Goal: Task Accomplishment & Management: Manage account settings

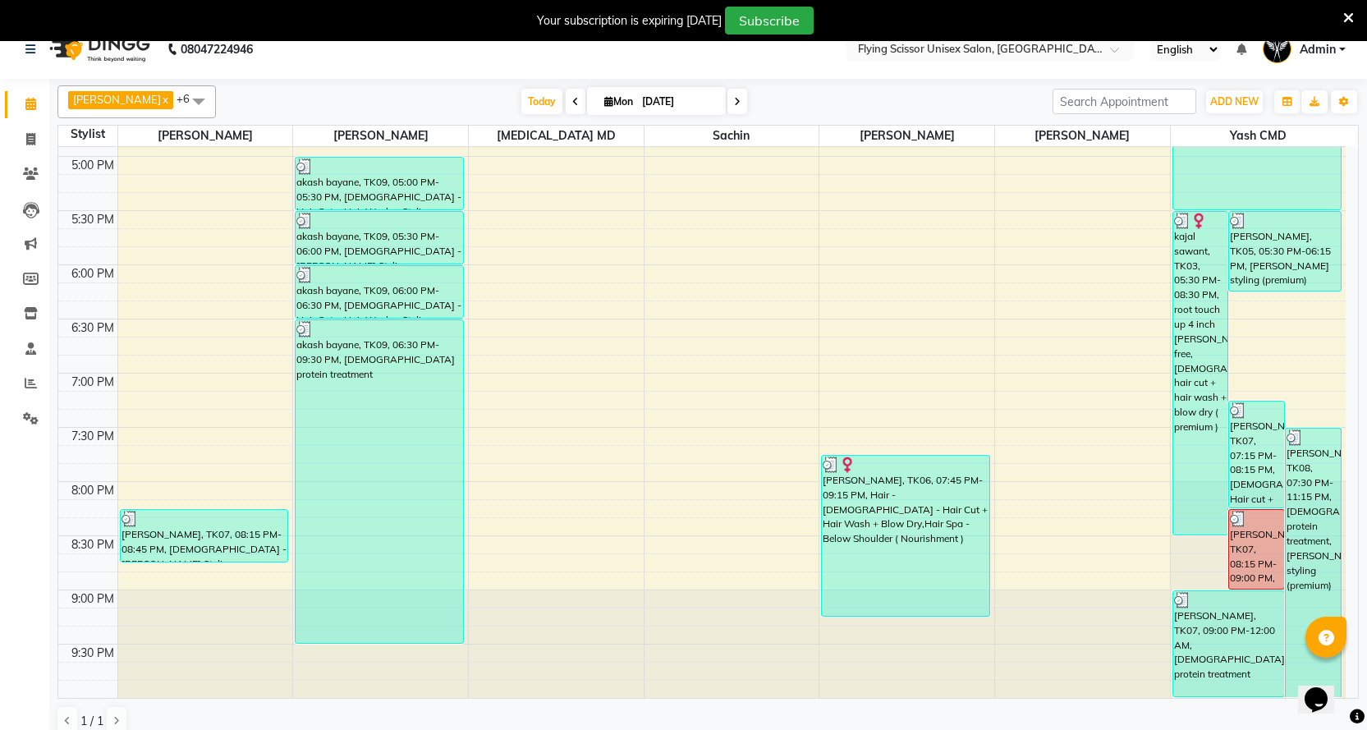
scroll to position [41, 0]
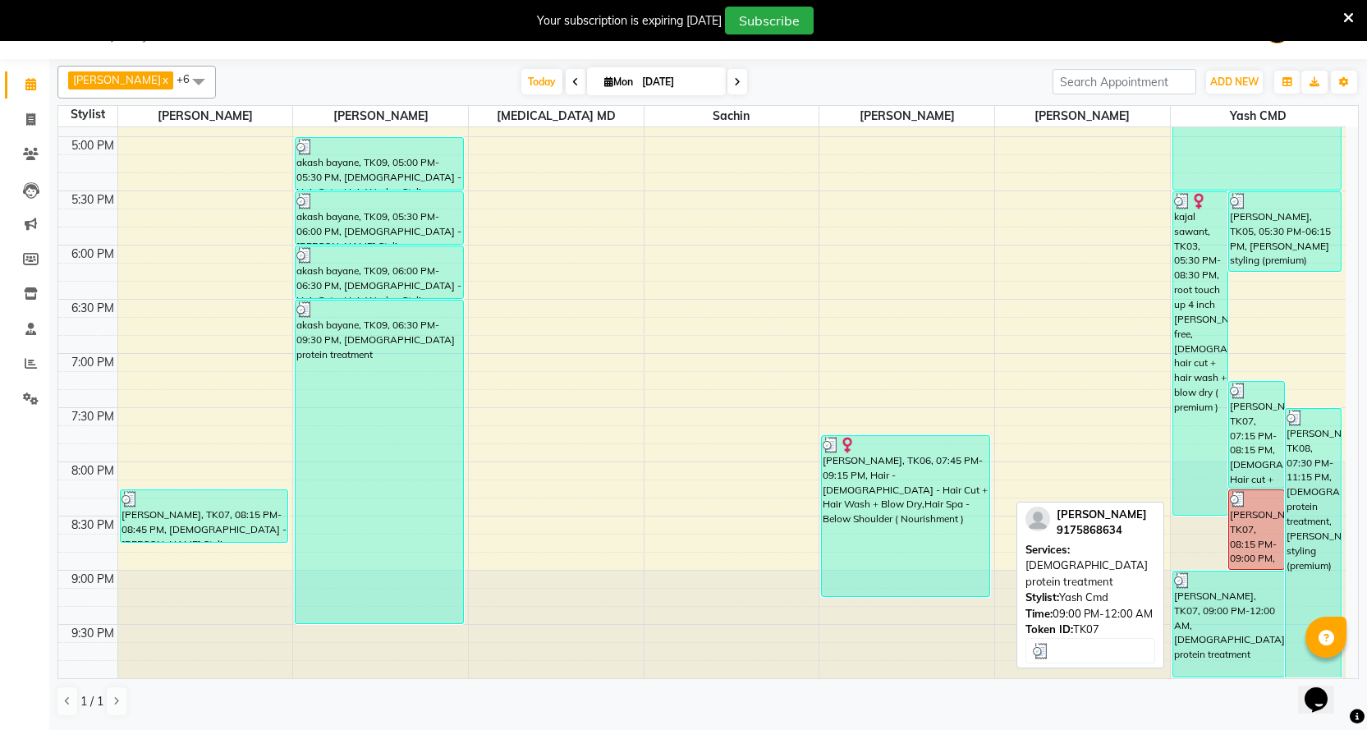
click at [1250, 609] on div "[PERSON_NAME], TK07, 09:00 PM-12:00 AM, [DEMOGRAPHIC_DATA] protein treatment" at bounding box center [1228, 623] width 111 height 105
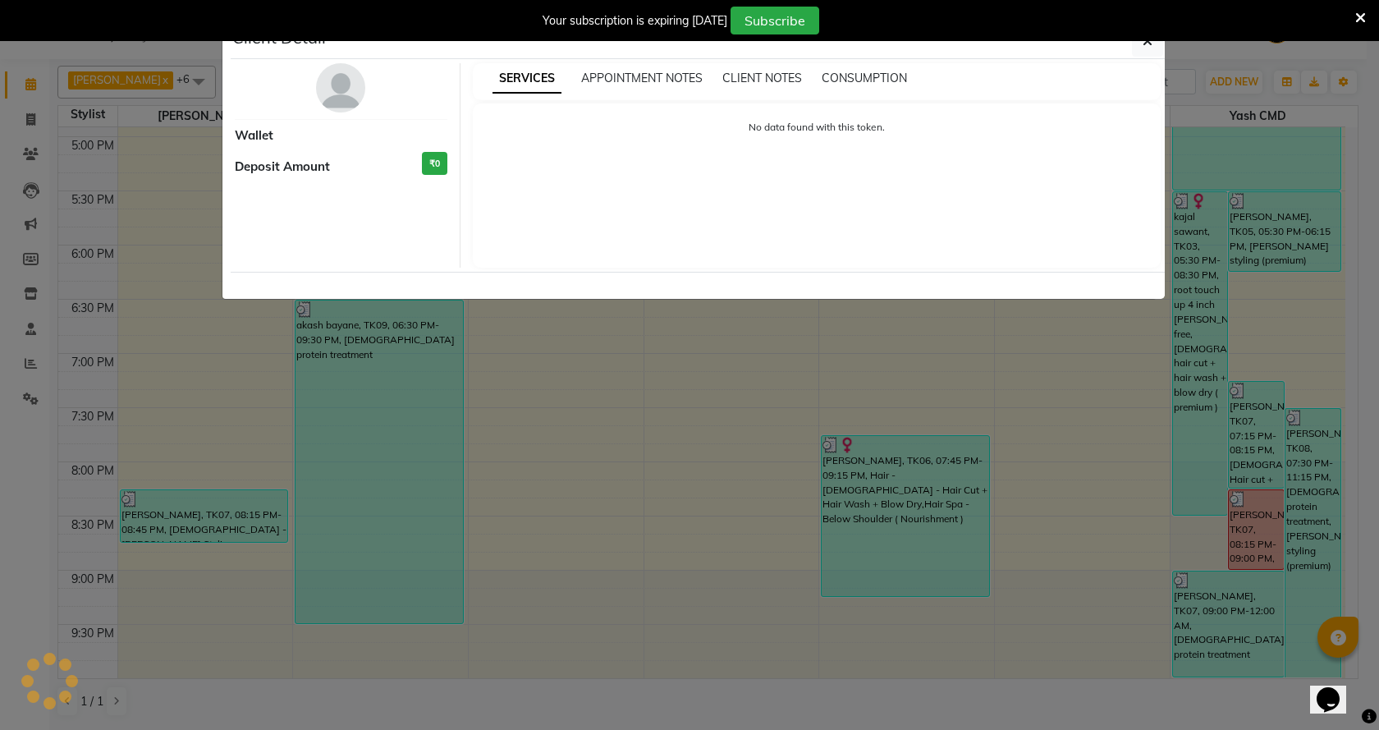
select select "3"
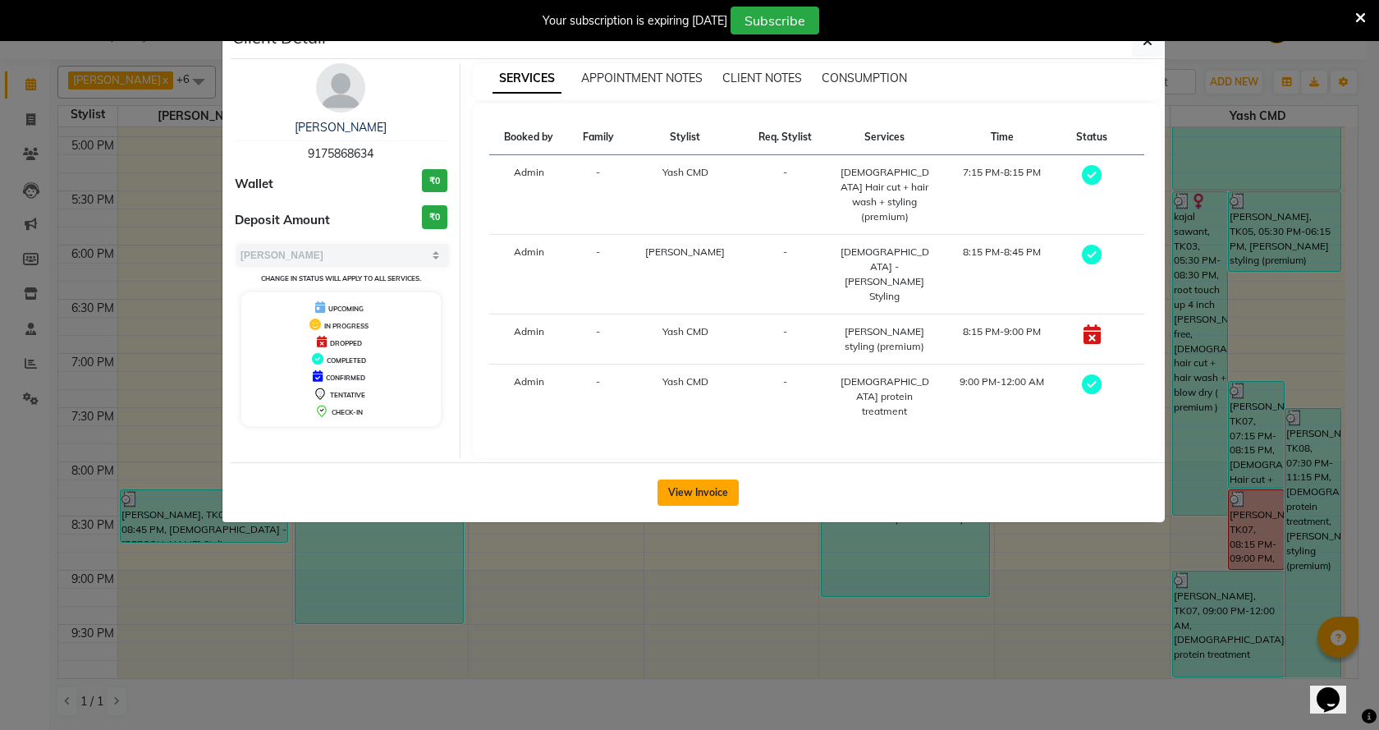
click at [722, 479] on button "View Invoice" at bounding box center [698, 492] width 81 height 26
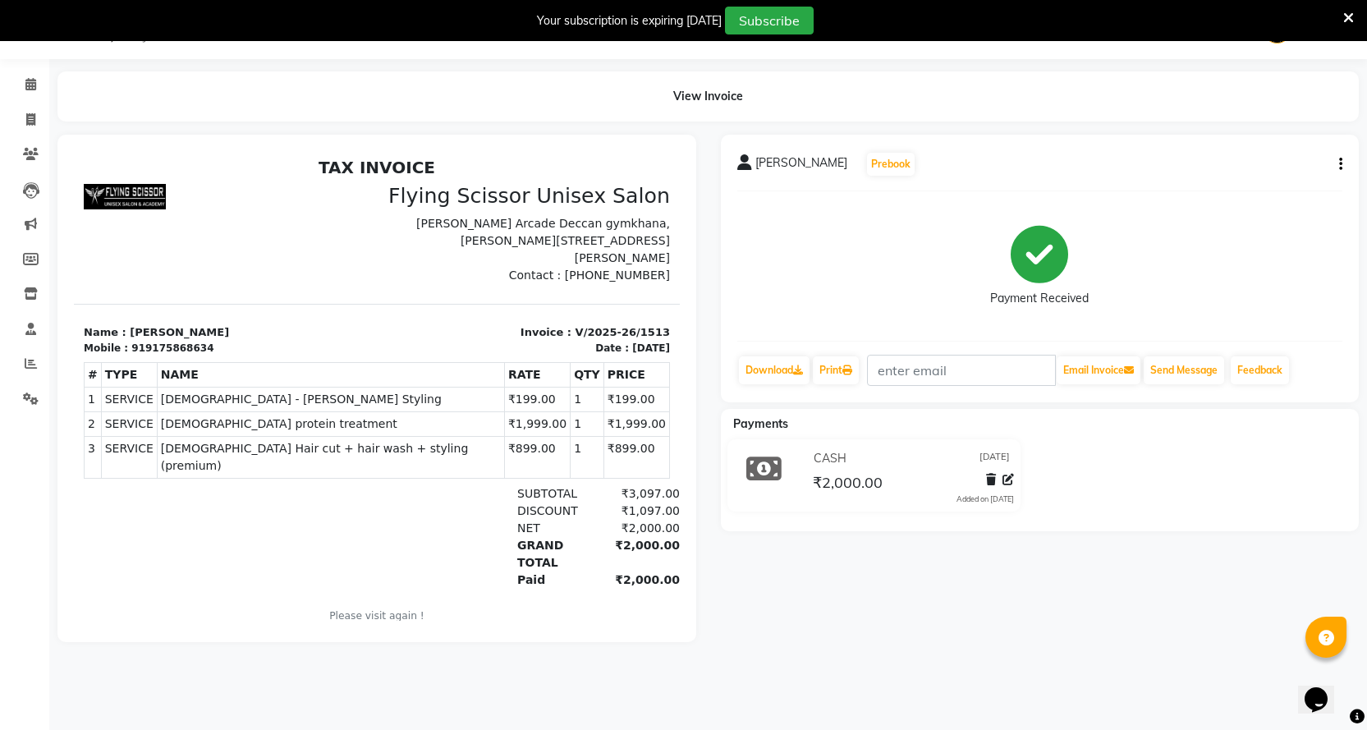
click at [1338, 167] on button "button" at bounding box center [1338, 164] width 10 height 17
click at [1257, 145] on div "Split Service Amount" at bounding box center [1259, 144] width 112 height 21
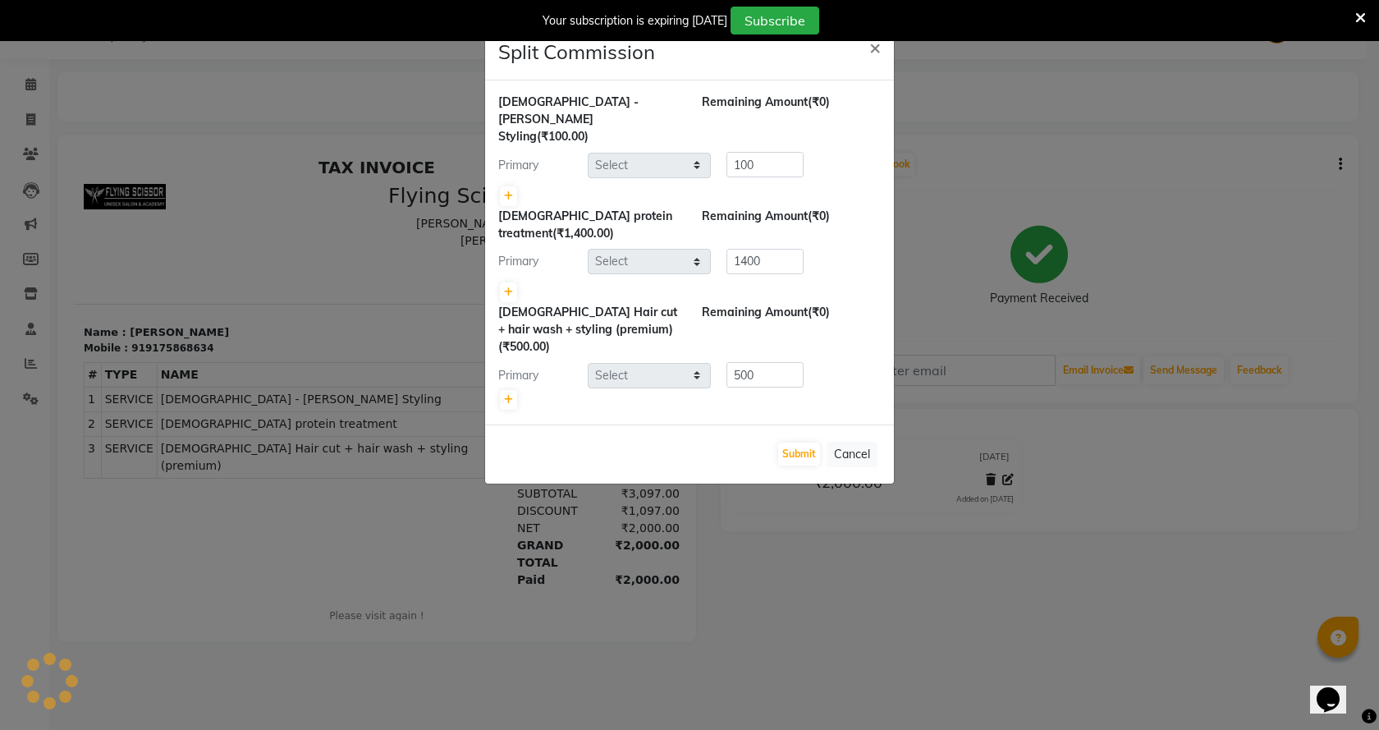
select select "15730"
select select "1679"
click at [508, 287] on icon at bounding box center [508, 292] width 9 height 10
type input "700"
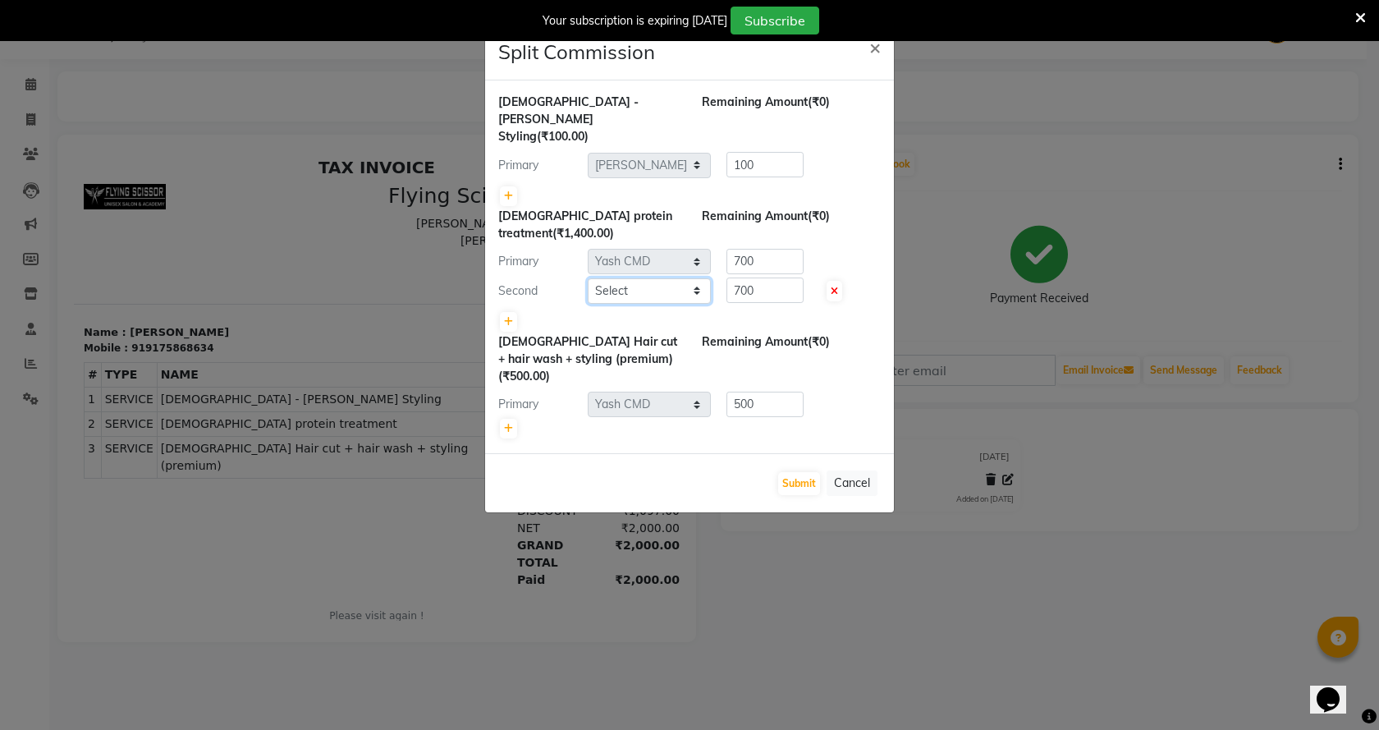
click at [654, 278] on select "Select Abhi B [PERSON_NAME] J [PERSON_NAME] [MEDICAL_DATA] MD [PERSON_NAME] L s…" at bounding box center [649, 290] width 123 height 25
select select "15730"
click at [588, 278] on select "Select Abhi B [PERSON_NAME] J [PERSON_NAME] [MEDICAL_DATA] MD [PERSON_NAME] L s…" at bounding box center [649, 290] width 123 height 25
click at [758, 249] on input "700" at bounding box center [765, 261] width 77 height 25
type input "7"
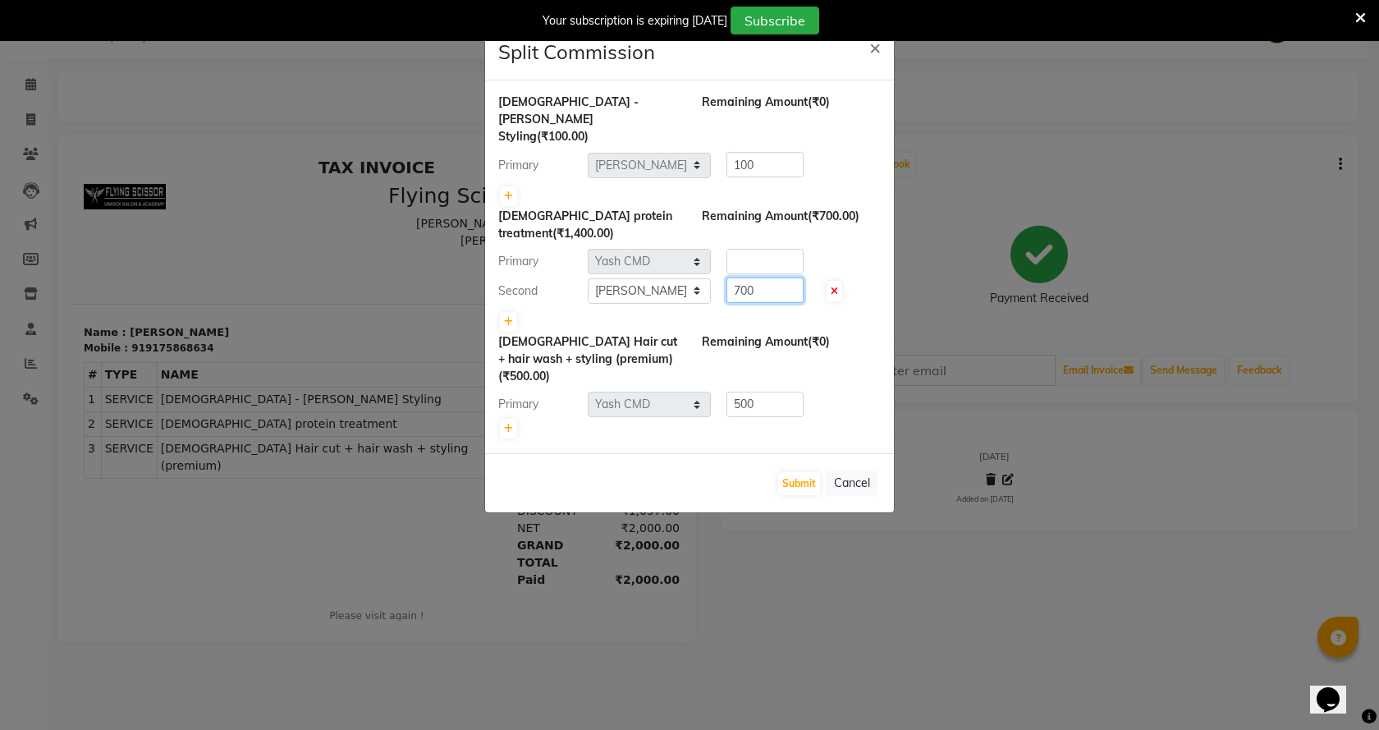
click at [756, 278] on input "700" at bounding box center [765, 290] width 77 height 25
type input "7"
click at [759, 249] on input "number" at bounding box center [765, 261] width 77 height 25
type input "4"
type input "1000"
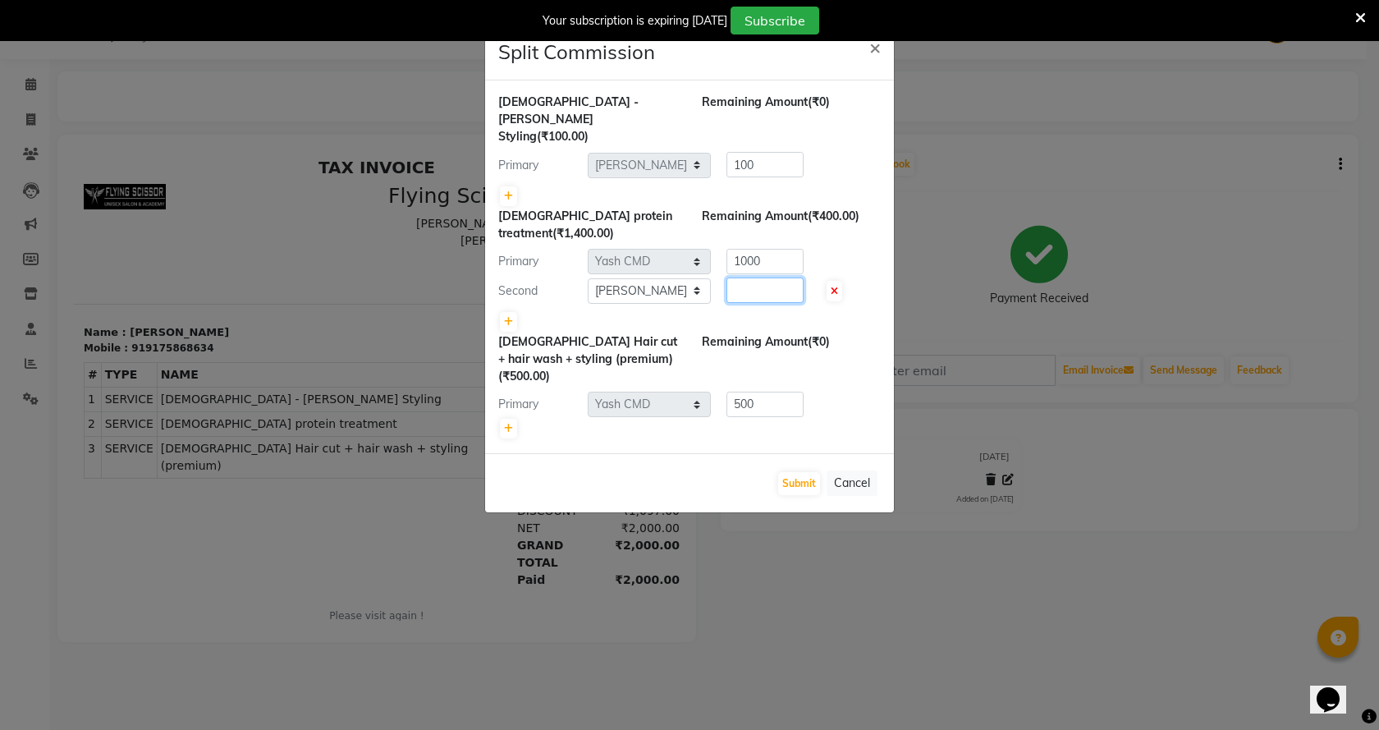
click at [752, 278] on input "number" at bounding box center [765, 290] width 77 height 25
type input "400"
click at [865, 392] on div "Primary Select Abhi B [PERSON_NAME] J [PERSON_NAME] [MEDICAL_DATA] MD [PERSON_N…" at bounding box center [689, 405] width 407 height 26
click at [788, 472] on button "Submit" at bounding box center [799, 483] width 42 height 23
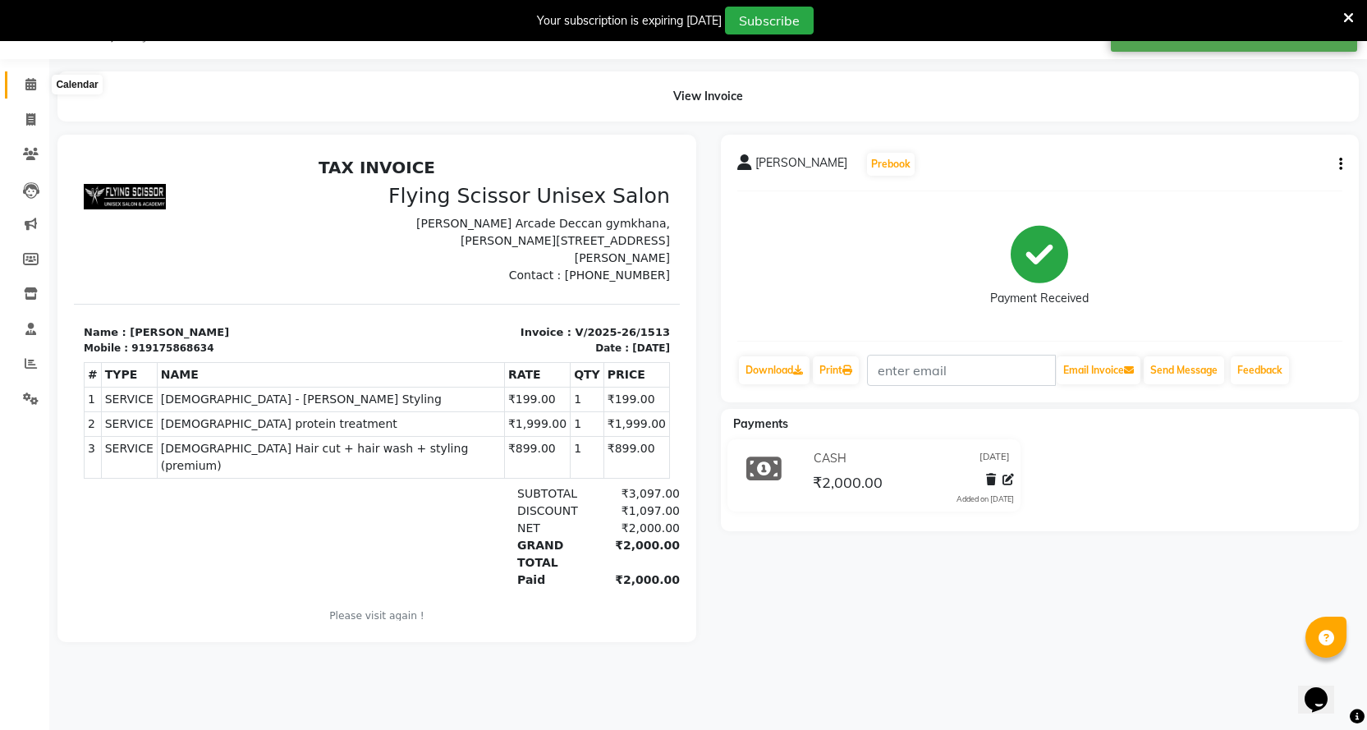
click at [30, 84] on icon at bounding box center [30, 84] width 11 height 12
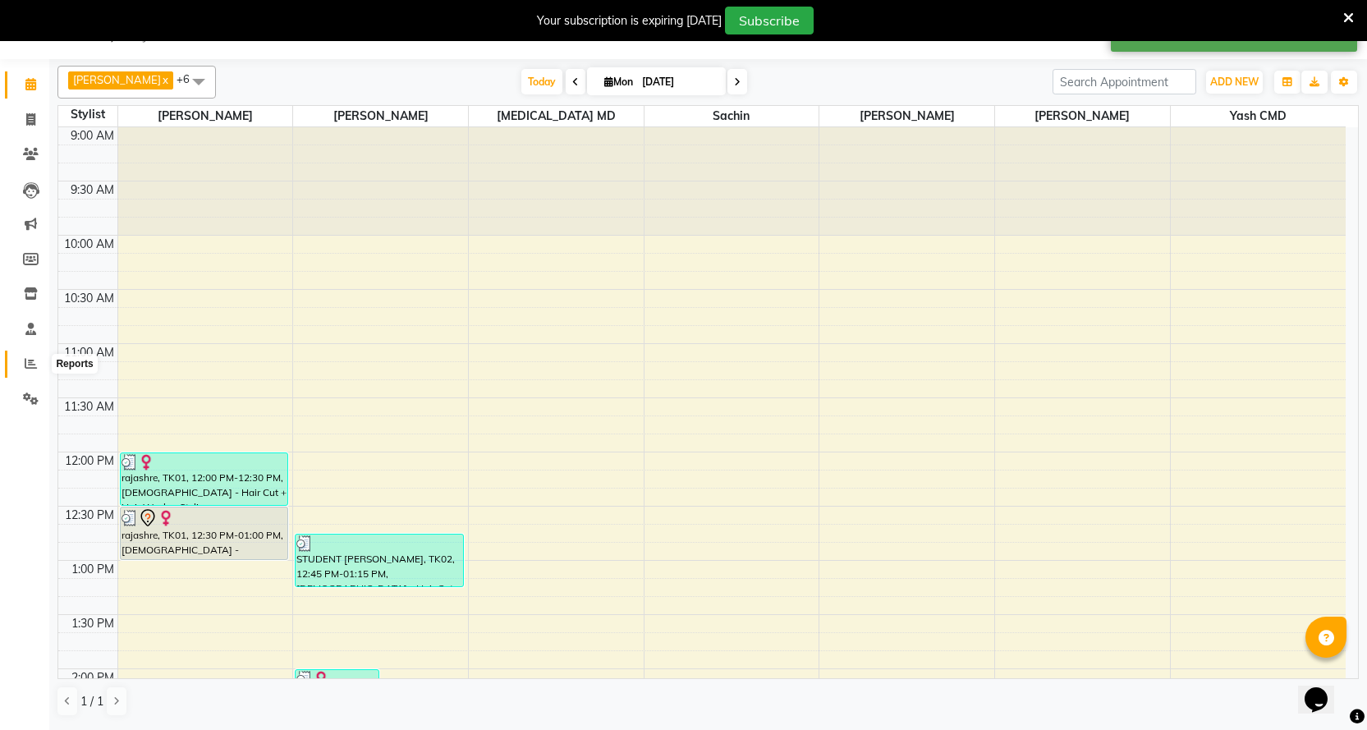
click at [30, 364] on icon at bounding box center [31, 363] width 12 height 12
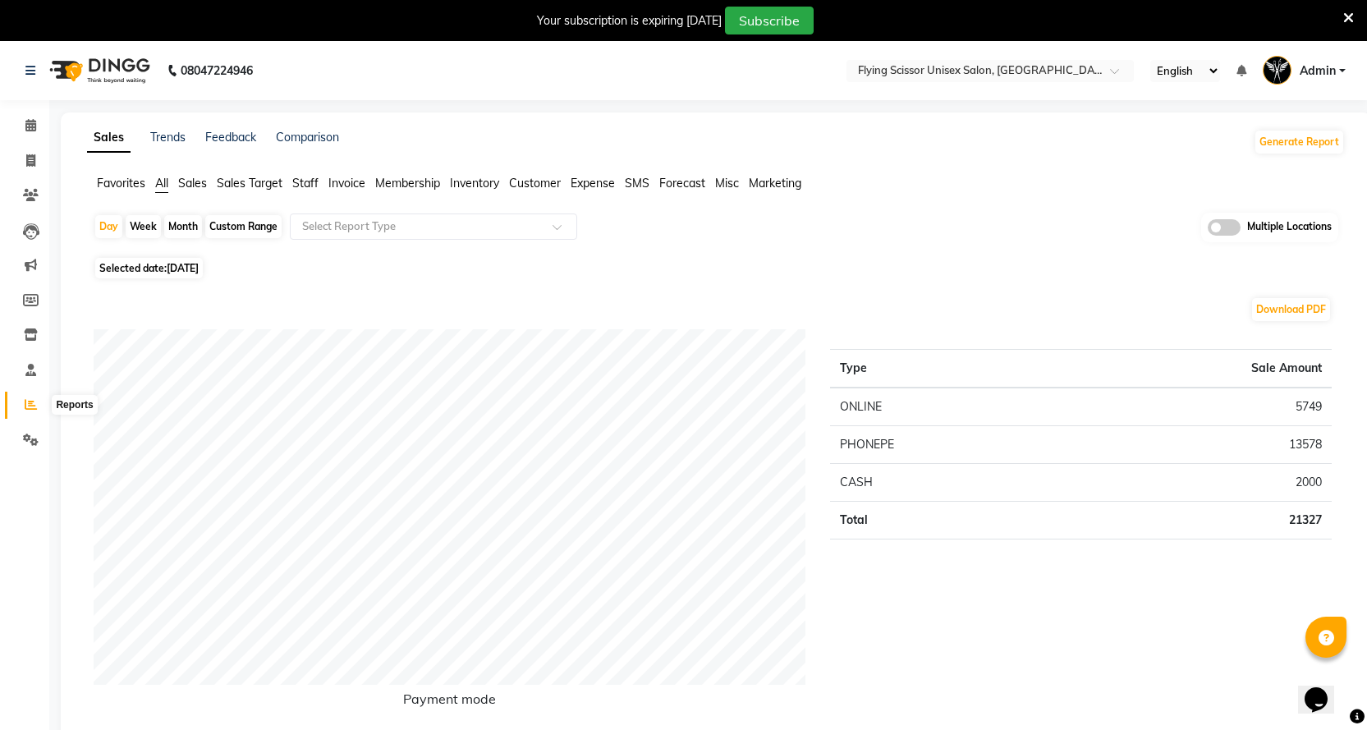
click at [27, 405] on icon at bounding box center [31, 404] width 12 height 12
click at [176, 222] on div "Month" at bounding box center [183, 226] width 38 height 23
select select "9"
select select "2025"
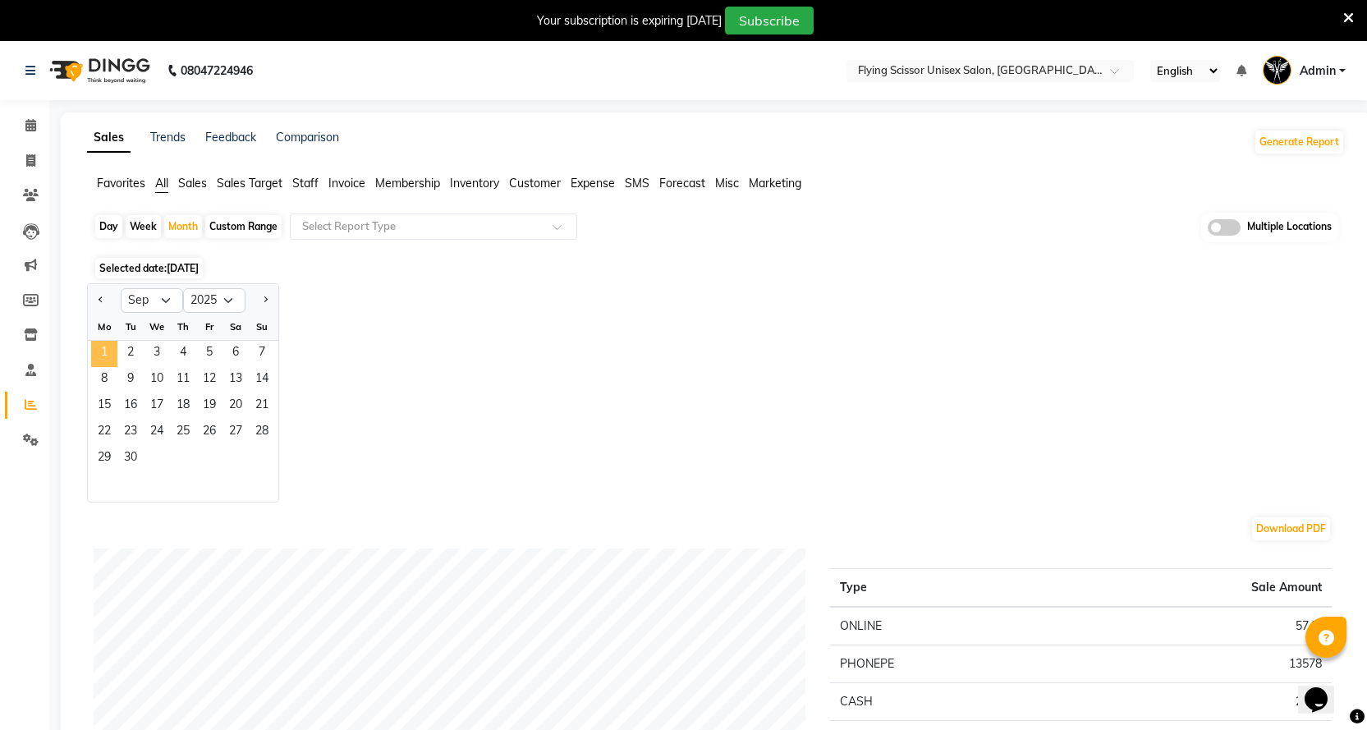
click at [107, 351] on span "1" at bounding box center [104, 354] width 26 height 26
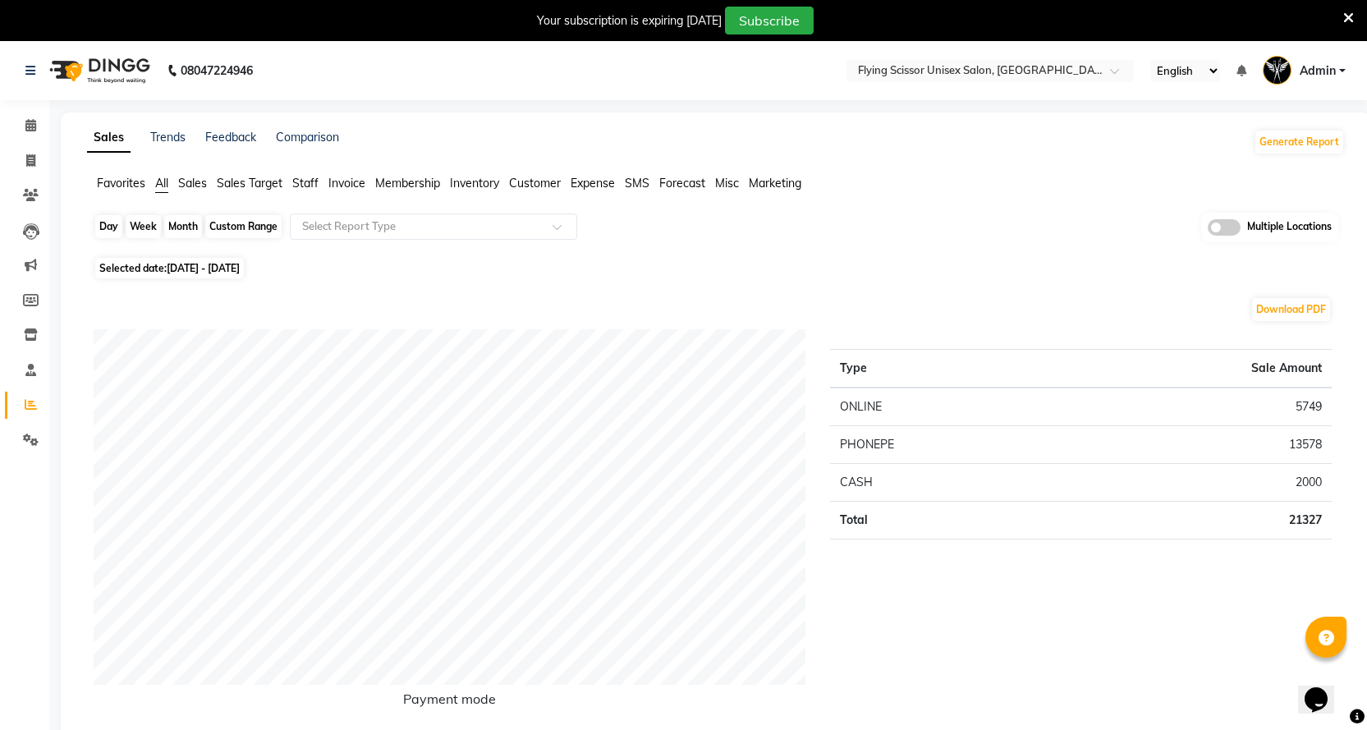
click at [169, 226] on div "Month" at bounding box center [183, 226] width 38 height 23
select select "9"
select select "2025"
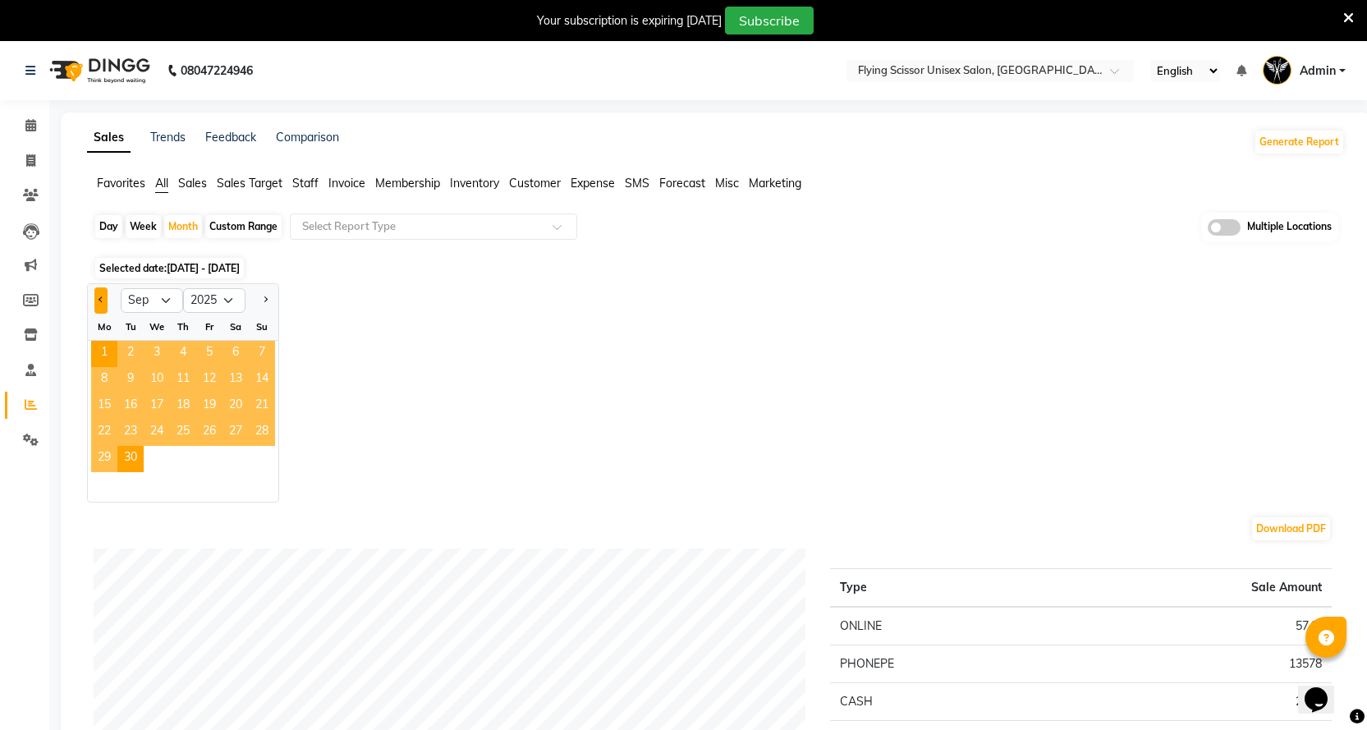
click at [104, 296] on button "Previous month" at bounding box center [100, 300] width 13 height 26
select select "8"
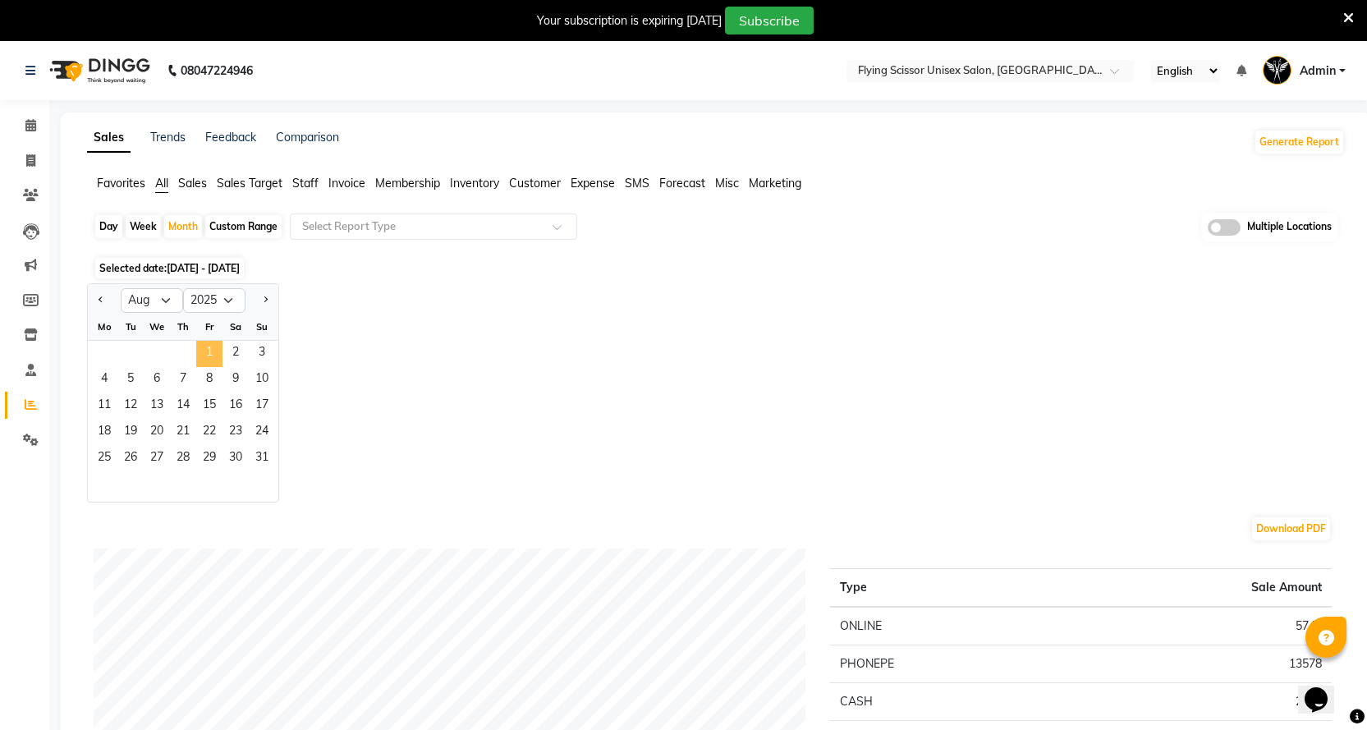
click at [205, 358] on span "1" at bounding box center [209, 354] width 26 height 26
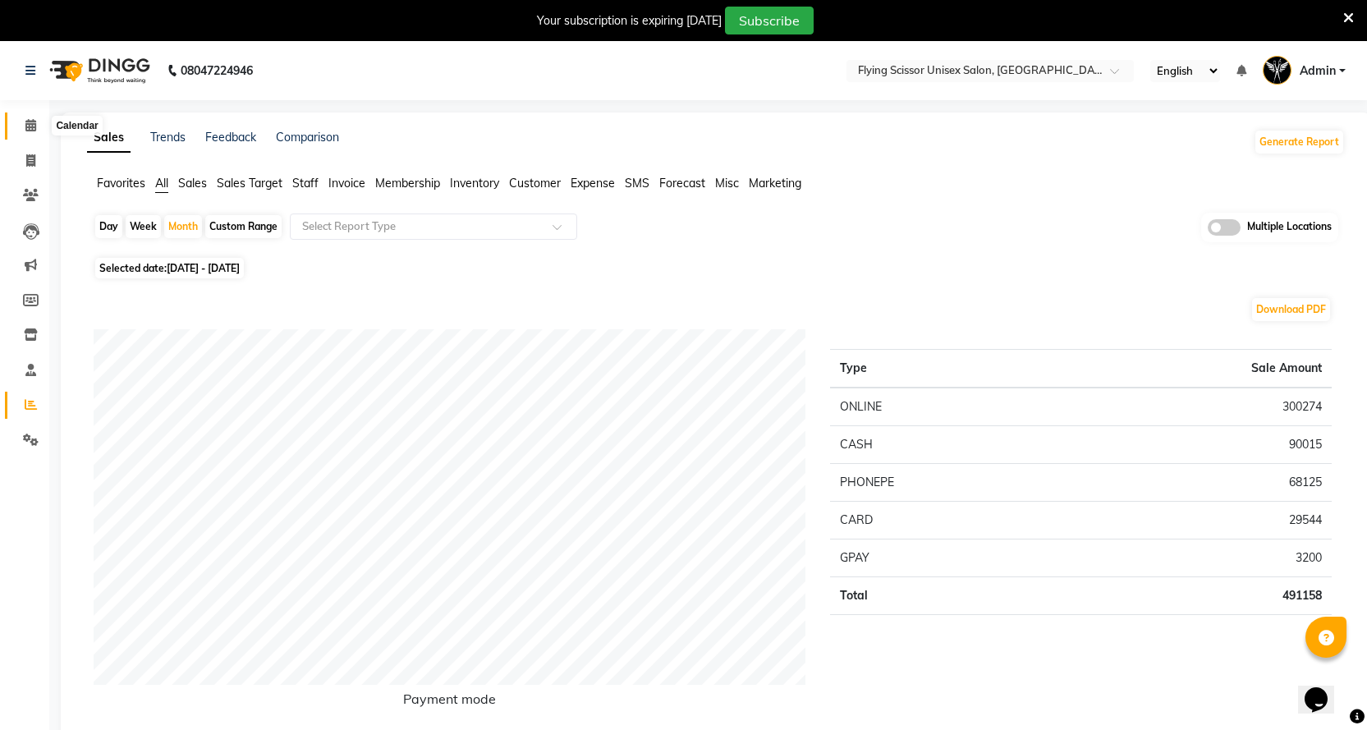
click at [28, 127] on icon at bounding box center [30, 125] width 11 height 12
